Goal: Browse casually: Explore the website without a specific task or goal

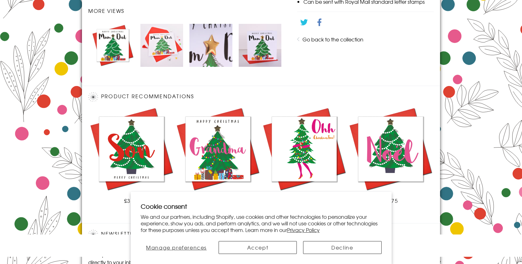
scroll to position [384, 0]
